Goal: Contribute content: Contribute content

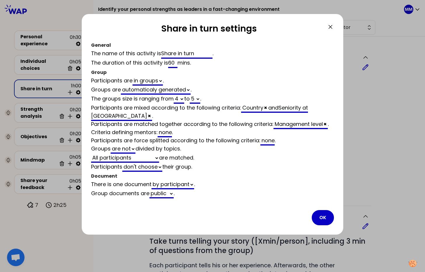
select select "4"
select select "5"
select select "all"
select select "false"
select select "Each"
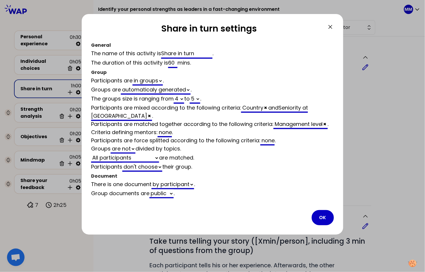
click at [330, 28] on icon at bounding box center [330, 26] width 7 height 7
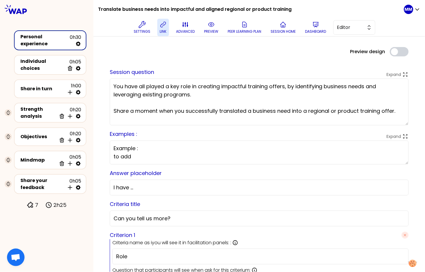
click at [158, 25] on button "link" at bounding box center [163, 28] width 12 height 18
click at [145, 6] on h1 "Translate business needs into impactful and aligned regional or product training" at bounding box center [195, 9] width 194 height 19
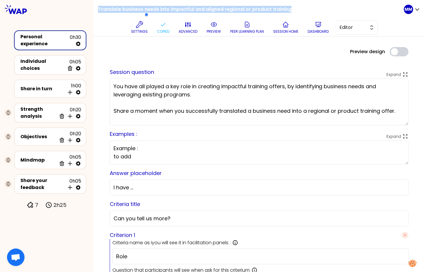
click at [145, 6] on h1 "Translate business needs into impactful and aligned regional or product training" at bounding box center [195, 9] width 194 height 19
click at [166, 29] on p "link" at bounding box center [163, 31] width 7 height 5
click at [161, 32] on p "link" at bounding box center [163, 31] width 7 height 5
click at [137, 30] on p "Settings" at bounding box center [139, 31] width 17 height 5
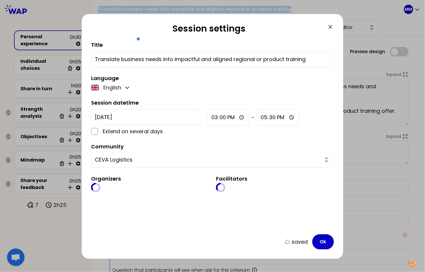
click at [313, 59] on input "Translate business needs into impactful and aligned regional or product training" at bounding box center [212, 59] width 235 height 8
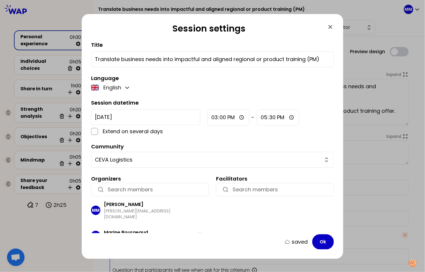
type input "Translate business needs into impactful and aligned regional or product trainin…"
drag, startPoint x: 331, startPoint y: 25, endPoint x: 333, endPoint y: 30, distance: 4.7
click at [331, 25] on icon at bounding box center [330, 26] width 7 height 7
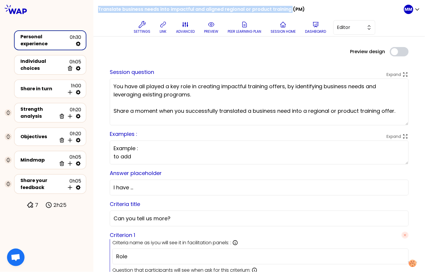
drag, startPoint x: 291, startPoint y: 8, endPoint x: 93, endPoint y: 4, distance: 197.5
click at [93, 4] on div "Translate business needs into impactful and aligned regional or product trainin…" at bounding box center [259, 18] width 332 height 37
drag, startPoint x: 147, startPoint y: 10, endPoint x: 170, endPoint y: 12, distance: 22.6
click at [147, 10] on div at bounding box center [120, 13] width 55 height 12
drag, startPoint x: 214, startPoint y: 9, endPoint x: 173, endPoint y: 10, distance: 40.6
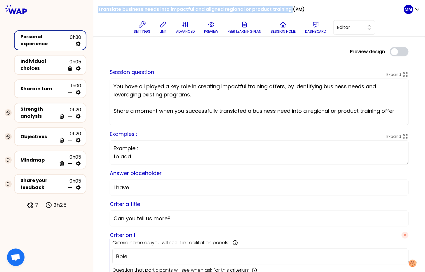
click at [214, 9] on h1 "Translate business needs into impactful and aligned regional or product trainin…" at bounding box center [201, 9] width 207 height 19
drag, startPoint x: 100, startPoint y: 8, endPoint x: 289, endPoint y: 7, distance: 189.2
click at [289, 7] on h1 "Translate business needs into impactful and aligned regional or product trainin…" at bounding box center [201, 9] width 207 height 19
copy h1 "ranslate business needs into impactful and aligned regional or product training"
click at [136, 12] on h1 "Translate business needs into impactful and aligned regional or product trainin…" at bounding box center [201, 9] width 207 height 19
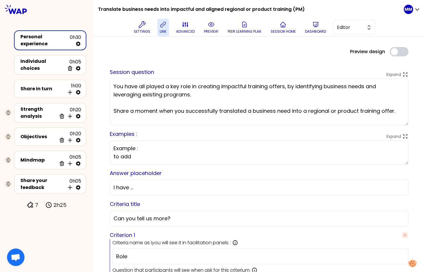
click at [160, 30] on p "link" at bounding box center [163, 31] width 7 height 5
drag, startPoint x: 159, startPoint y: 24, endPoint x: 190, endPoint y: 34, distance: 32.3
click at [160, 24] on icon at bounding box center [163, 24] width 7 height 7
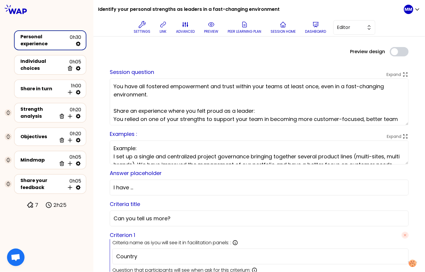
scroll to position [16, 0]
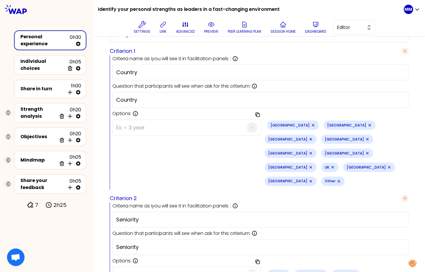
click at [142, 6] on h1 "Identify your personal strengths as leaders in a fast-changing environment" at bounding box center [189, 9] width 182 height 19
